Goal: Navigation & Orientation: Find specific page/section

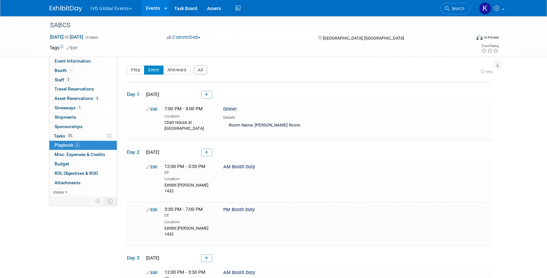
click at [125, 12] on button "IVD Global Events" at bounding box center [115, 7] width 50 height 14
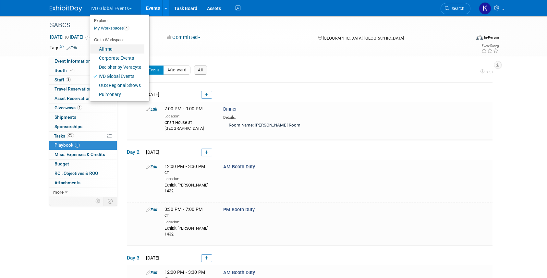
click at [121, 47] on link "Afirma" at bounding box center [117, 48] width 54 height 9
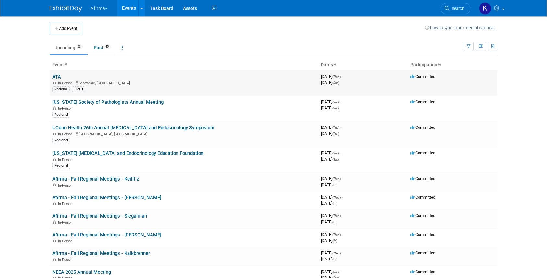
click at [56, 78] on link "ATA" at bounding box center [56, 77] width 9 height 6
